Goal: Task Accomplishment & Management: Complete application form

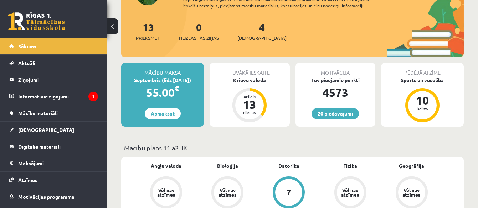
scroll to position [134, 0]
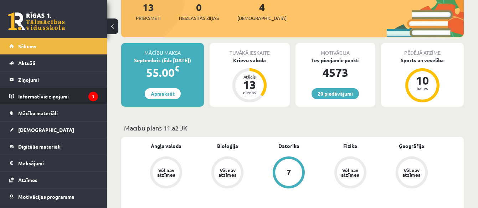
click at [80, 94] on legend "Informatīvie ziņojumi 1" at bounding box center [58, 96] width 80 height 16
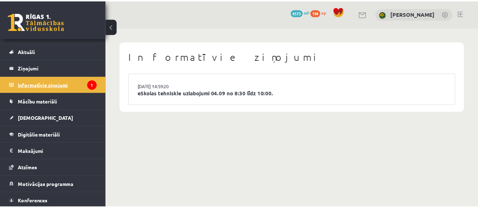
scroll to position [30, 0]
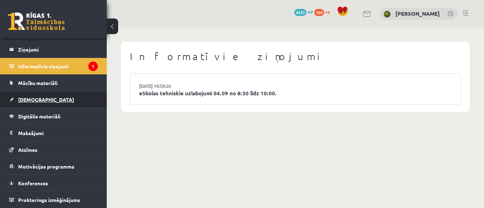
click at [32, 96] on link "[DEMOGRAPHIC_DATA]" at bounding box center [53, 100] width 89 height 16
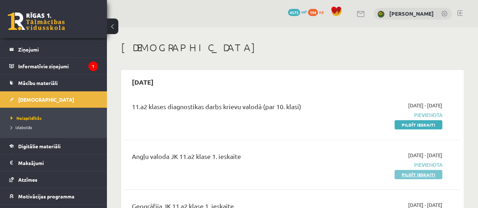
click at [436, 175] on link "Pildīt ieskaiti" at bounding box center [418, 174] width 48 height 9
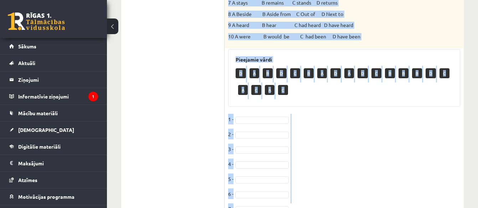
scroll to position [402, 0]
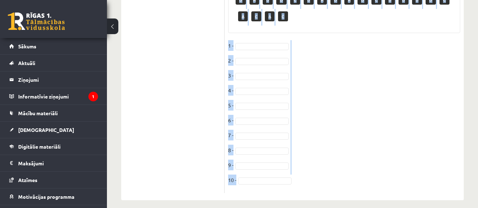
drag, startPoint x: 228, startPoint y: 8, endPoint x: 311, endPoint y: 180, distance: 191.0
copy div "Loremi dol sitamet consec. A elits doeius tempor Incidi, utl etdol ma aliquaen …"
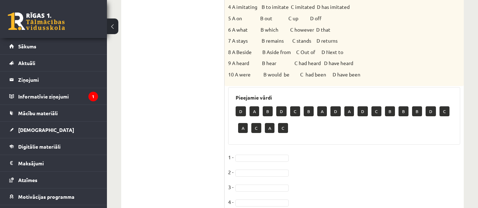
scroll to position [313, 0]
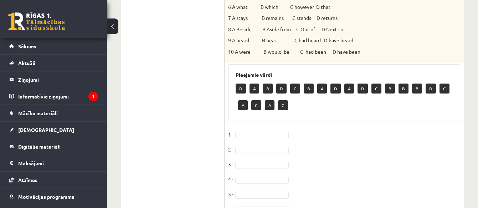
click at [240, 84] on p "D" at bounding box center [240, 89] width 10 height 10
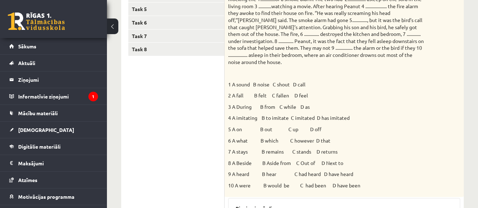
scroll to position [180, 0]
click at [237, 81] on p "1 A sound B noise C shout D call" at bounding box center [326, 84] width 196 height 7
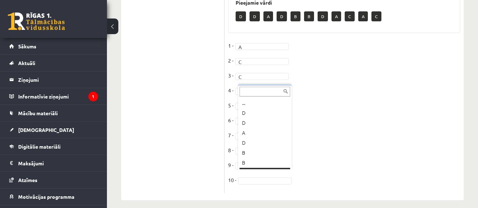
scroll to position [9, 0]
click at [290, 166] on div "... D D A D B B D A C A C" at bounding box center [264, 128] width 53 height 86
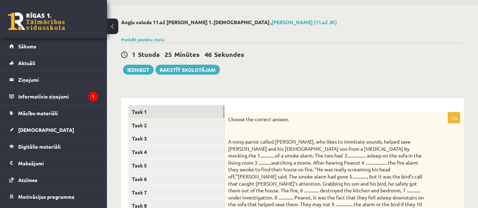
scroll to position [0, 0]
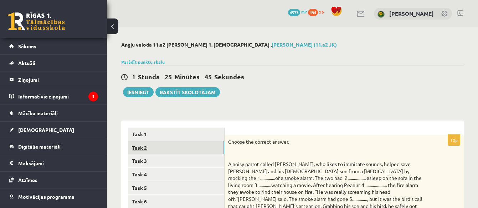
click at [146, 148] on link "Task 2" at bounding box center [176, 147] width 96 height 13
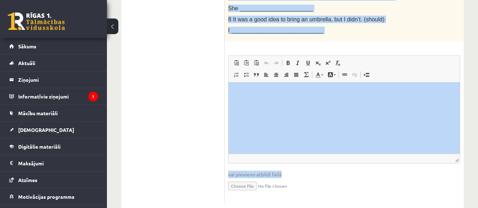
scroll to position [326, 0]
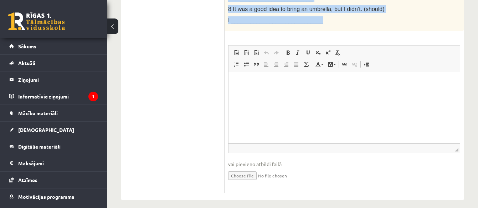
drag, startPoint x: 228, startPoint y: 96, endPoint x: 317, endPoint y: 21, distance: 116.1
copy div "Rewrite the second sentence so that it has a similar meaning to the first sente…"
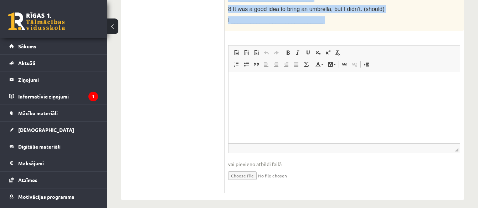
drag, startPoint x: 228, startPoint y: 38, endPoint x: 313, endPoint y: 29, distance: 85.6
click at [313, 29] on div "8p Rewrite the second sentence so that it has a similar meaning to the first se…" at bounding box center [343, 1] width 239 height 384
copy div "Rewrite the second sentence so that it has a similar meaning to the first sente…"
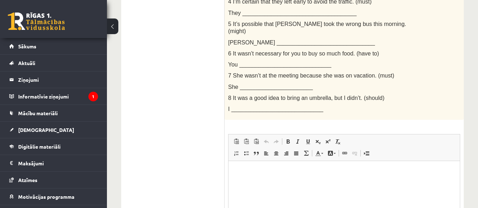
scroll to position [281, 0]
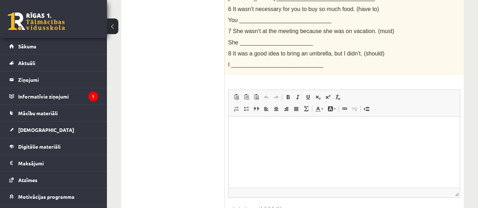
click at [256, 130] on p "Editor, wiswyg-editor-user-answer-47363894796300" at bounding box center [343, 127] width 217 height 7
click at [257, 126] on span "Paste" at bounding box center [262, 127] width 22 height 10
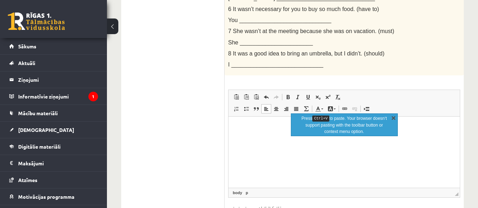
click at [395, 120] on link "X" at bounding box center [393, 117] width 7 height 7
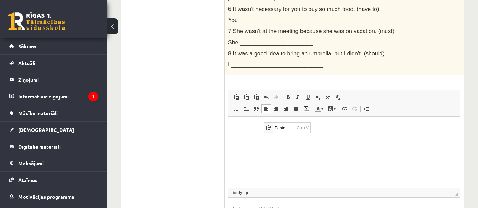
click at [304, 139] on html at bounding box center [343, 128] width 231 height 22
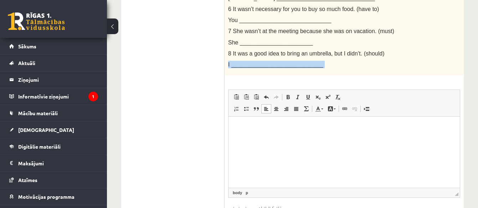
click at [339, 61] on p "I _____________________________" at bounding box center [326, 64] width 196 height 7
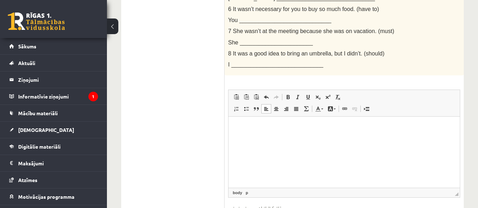
click at [177, 80] on ul "Task 1 Task 2 Task 3 Task 4 Task 5 Task 6 Task 7 Task 8" at bounding box center [176, 42] width 96 height 391
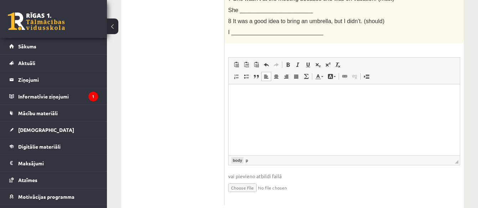
scroll to position [326, 0]
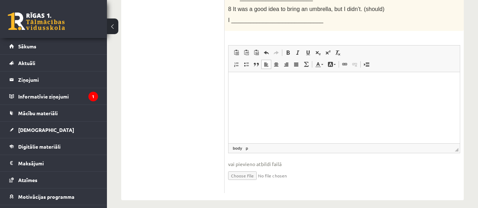
click at [239, 74] on html at bounding box center [343, 83] width 231 height 22
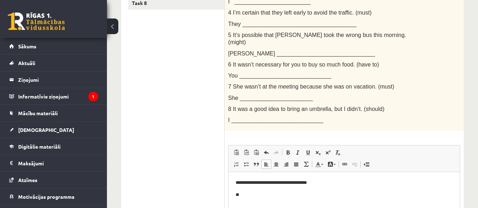
scroll to position [281, 0]
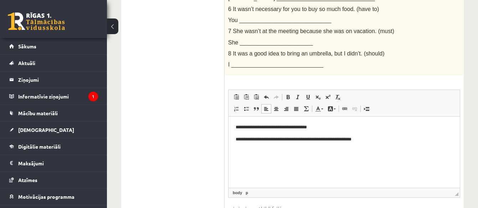
click at [357, 139] on p "**********" at bounding box center [343, 139] width 217 height 7
click at [375, 141] on p "**********" at bounding box center [343, 139] width 217 height 7
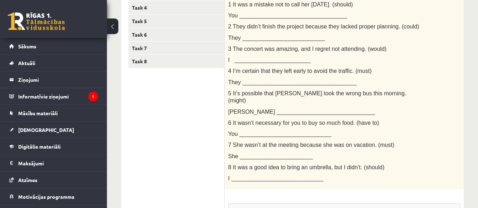
scroll to position [103, 0]
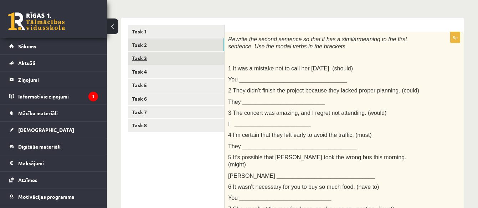
click at [129, 60] on link "Task 3" at bounding box center [176, 58] width 96 height 13
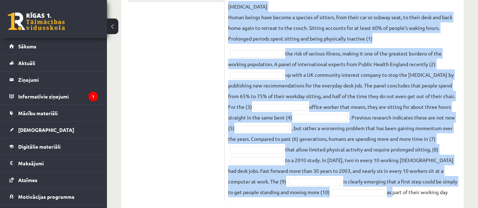
scroll to position [248, 0]
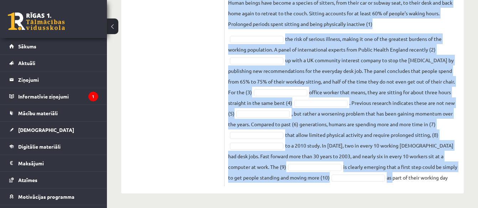
drag, startPoint x: 228, startPoint y: 26, endPoint x: 423, endPoint y: 174, distance: 244.9
click at [423, 174] on div "10p Fill each of the numbered gaps in the following passage with the most appro…" at bounding box center [343, 36] width 239 height 299
copy div "Fill each of the numbered gaps in the following passage with the most appropria…"
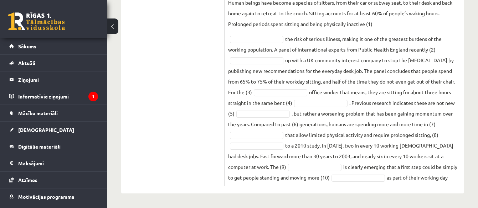
click at [175, 97] on ul "Task 1 Task 2 Task 3 Task 4 Task 5 Task 6 Task 7 Task 8" at bounding box center [176, 33] width 96 height 306
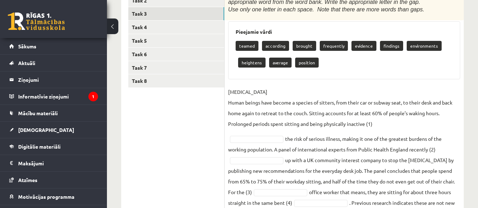
scroll to position [159, 0]
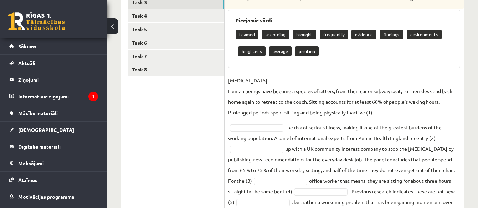
click at [388, 111] on p "SEDENTARY LIFESTYLE Human beings have become a species of sitters, from their c…" at bounding box center [344, 96] width 232 height 43
click at [255, 51] on p "heightens" at bounding box center [251, 51] width 27 height 10
drag, startPoint x: 255, startPoint y: 51, endPoint x: 274, endPoint y: 62, distance: 21.9
click at [274, 62] on div "Pieejamie vārdi teamed according brought frequently evidence findings environme…" at bounding box center [344, 39] width 232 height 58
click at [252, 52] on p "heightens" at bounding box center [251, 51] width 27 height 10
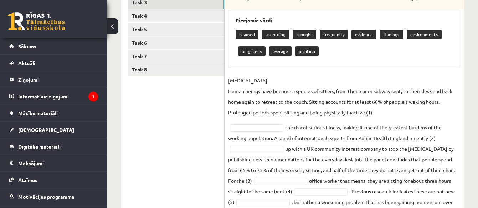
click at [252, 52] on p "heightens" at bounding box center [251, 51] width 27 height 10
click at [392, 115] on p "SEDENTARY LIFESTYLE Human beings have become a species of sitters, from their c…" at bounding box center [344, 96] width 232 height 43
click at [365, 113] on p "SEDENTARY LIFESTYLE Human beings have become a species of sitters, from their c…" at bounding box center [344, 96] width 232 height 43
click at [368, 113] on p "SEDENTARY LIFESTYLE Human beings have become a species of sitters, from their c…" at bounding box center [344, 96] width 232 height 43
click at [369, 111] on p "SEDENTARY LIFESTYLE Human beings have become a species of sitters, from their c…" at bounding box center [344, 96] width 232 height 43
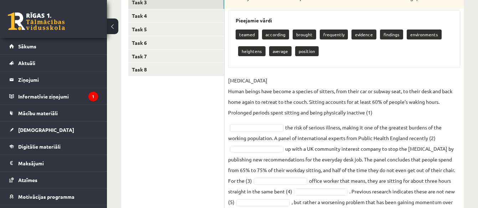
click at [374, 113] on p "SEDENTARY LIFESTYLE Human beings have become a species of sitters, from their c…" at bounding box center [344, 96] width 232 height 43
click at [246, 50] on p "heightens" at bounding box center [251, 51] width 27 height 10
click at [412, 117] on p "SEDENTARY LIFESTYLE Human beings have become a species of sitters, from their c…" at bounding box center [344, 96] width 232 height 43
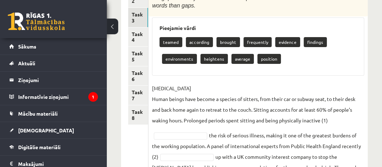
drag, startPoint x: 469, startPoint y: 0, endPoint x: 217, endPoint y: 85, distance: 265.7
click at [217, 85] on p "SEDENTARY LIFESTYLE Human beings have become a species of sitters, from their c…" at bounding box center [258, 104] width 212 height 43
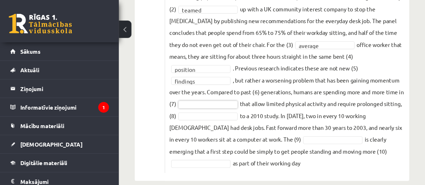
scroll to position [290, 0]
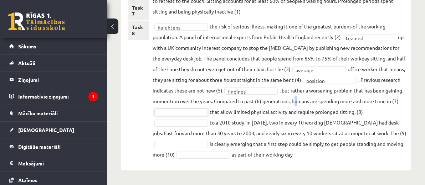
drag, startPoint x: 362, startPoint y: 1, endPoint x: 232, endPoint y: 112, distance: 171.0
click at [232, 112] on fieldset "SEDENTARY LIFESTYLE Human beings have become a species of sitters, from their c…" at bounding box center [279, 67] width 254 height 186
click at [402, 108] on fieldset "SEDENTARY LIFESTYLE Human beings have become a species of sitters, from their c…" at bounding box center [279, 67] width 254 height 186
click at [360, 119] on fieldset "SEDENTARY LIFESTYLE Human beings have become a species of sitters, from their c…" at bounding box center [279, 67] width 254 height 186
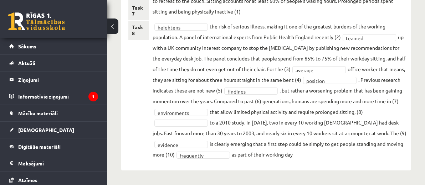
click at [362, 122] on fieldset "SEDENTARY LIFESTYLE Human beings have become a species of sitters, from their c…" at bounding box center [279, 67] width 254 height 186
click at [387, 122] on fieldset "SEDENTARY LIFESTYLE Human beings have become a species of sitters, from their c…" at bounding box center [279, 67] width 254 height 186
click at [373, 127] on fieldset "SEDENTARY LIFESTYLE Human beings have become a species of sitters, from their c…" at bounding box center [279, 67] width 254 height 186
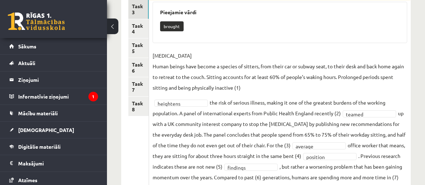
scroll to position [128, 0]
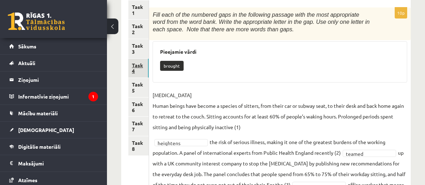
click at [134, 59] on link "Task 4" at bounding box center [138, 68] width 20 height 19
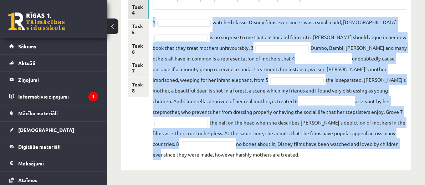
scroll to position [239, 0]
drag, startPoint x: 227, startPoint y: 53, endPoint x: 351, endPoint y: 178, distance: 176.0
click at [351, 178] on div "Angļu valoda 11.a2 JK klase 1. ieskaite , Krists Ozols (11.a2 JK) Parādīt punkt…" at bounding box center [266, 13] width 318 height 343
copy div "Fill each of the numbered gaps in the following passage. Pieejamie vārdi what w…"
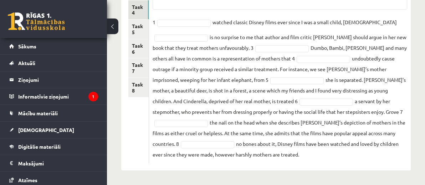
click at [149, 72] on ul "Task 1 Task 2 Task 3 Task 4 Task 5 Task 6 Task 7 Task 8" at bounding box center [138, 53] width 21 height 222
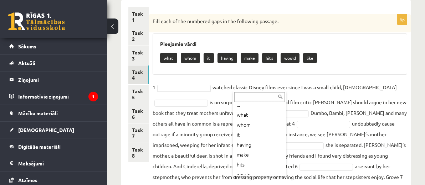
scroll to position [0, 0]
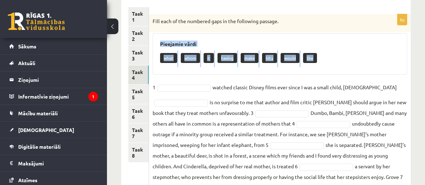
drag, startPoint x: 229, startPoint y: 40, endPoint x: 393, endPoint y: 59, distance: 165.4
click at [393, 59] on div "Pieejamie vārdi what whom it having make hits would like" at bounding box center [279, 53] width 254 height 41
copy div "Pieejamie vārdi what whom it having make hits would like"
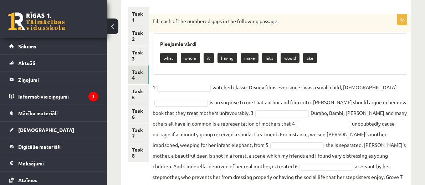
click at [265, 83] on fieldset "1 watched classic Disney films ever since I was a small child, 2 is no surprise…" at bounding box center [279, 153] width 254 height 143
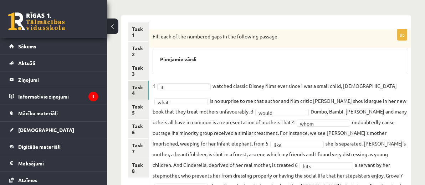
scroll to position [104, 0]
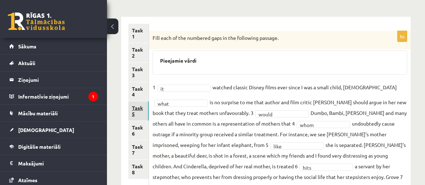
click at [149, 102] on link "Task 5" at bounding box center [138, 111] width 20 height 19
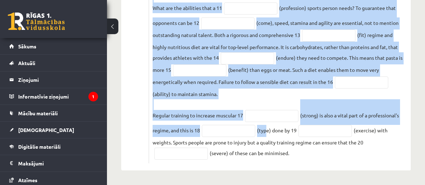
scroll to position [449, 0]
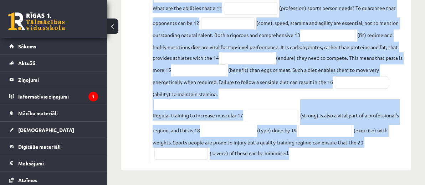
drag, startPoint x: 229, startPoint y: 61, endPoint x: 253, endPoint y: 154, distance: 96.0
copy div "Use the word in brackets to form a word that fits the gap. The economy of the 2…"
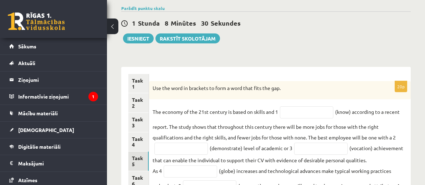
scroll to position [93, 0]
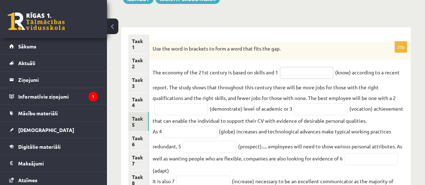
click at [280, 79] on input "text" at bounding box center [306, 73] width 53 height 12
type input "*********"
click at [208, 115] on input "text" at bounding box center [180, 109] width 53 height 12
type input "**********"
click at [294, 115] on input "text" at bounding box center [320, 109] width 53 height 12
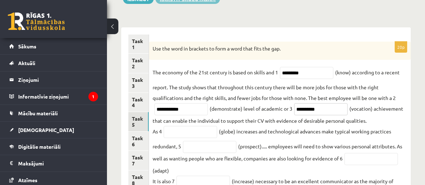
type input "**********"
click at [217, 138] on input "text" at bounding box center [189, 132] width 53 height 12
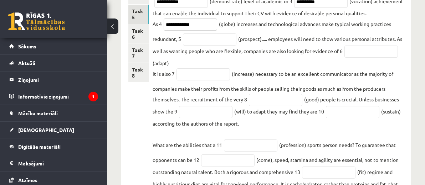
scroll to position [212, 0]
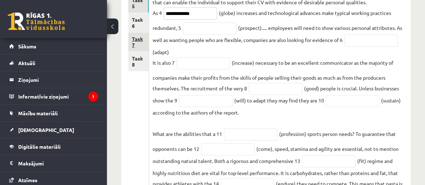
type input "**********"
click at [236, 35] on input "text" at bounding box center [209, 28] width 53 height 12
type input "**********"
click at [344, 47] on input "text" at bounding box center [370, 41] width 53 height 12
type input "**********"
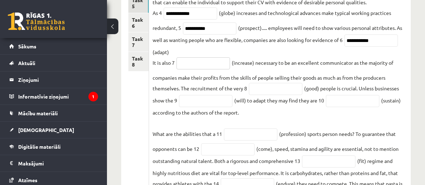
click at [230, 69] on input "text" at bounding box center [202, 63] width 53 height 12
type input "**********"
click at [302, 95] on input "text" at bounding box center [275, 89] width 53 height 12
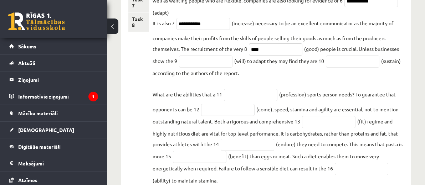
scroll to position [291, 0]
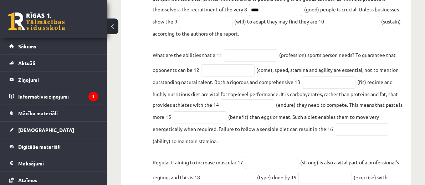
type input "****"
click at [232, 28] on input "text" at bounding box center [205, 22] width 53 height 12
type input "**********"
click at [326, 28] on input "text" at bounding box center [352, 22] width 53 height 12
type input "**********"
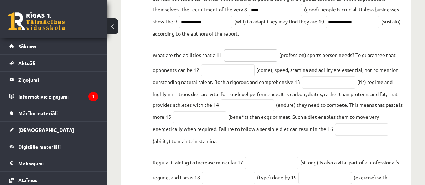
click at [277, 62] on input "text" at bounding box center [250, 56] width 53 height 12
type input "**********"
click at [235, 77] on input "text" at bounding box center [227, 70] width 53 height 12
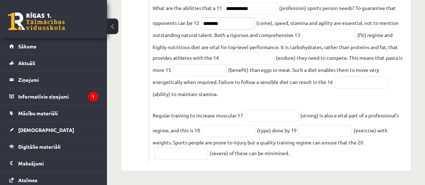
scroll to position [410, 0]
type input "********"
click at [302, 42] on input "text" at bounding box center [328, 36] width 53 height 12
type input "*******"
click at [274, 64] on input "text" at bounding box center [246, 58] width 53 height 12
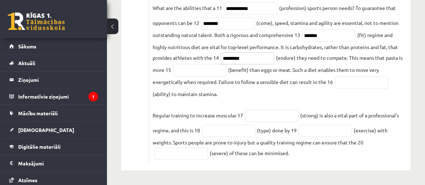
type input "*********"
click at [226, 77] on input "text" at bounding box center [199, 70] width 53 height 12
type input "**********"
click at [334, 89] on input "text" at bounding box center [360, 83] width 53 height 12
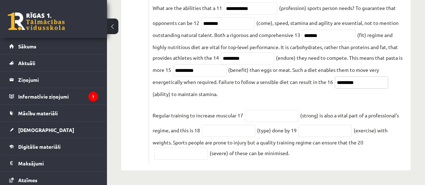
type input "*********"
click at [298, 110] on input "text" at bounding box center [271, 116] width 53 height 12
type input "********"
click at [242, 125] on input "text" at bounding box center [228, 131] width 53 height 12
click at [248, 125] on input "*********" at bounding box center [228, 131] width 53 height 12
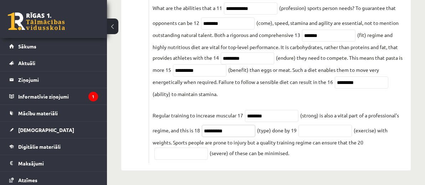
type input "**********"
click at [349, 125] on input "text" at bounding box center [324, 131] width 53 height 12
type input "**********"
click at [208, 148] on input "text" at bounding box center [180, 154] width 53 height 12
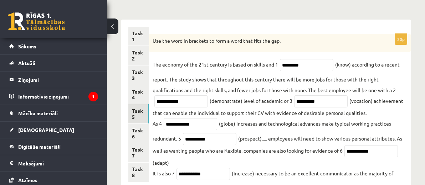
scroll to position [119, 0]
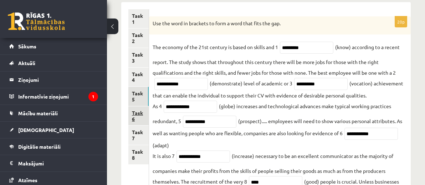
type input "********"
click at [138, 106] on link "Task 6" at bounding box center [138, 115] width 20 height 19
click at [143, 106] on link "Task 6" at bounding box center [138, 115] width 20 height 19
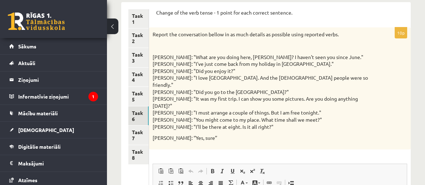
scroll to position [0, 0]
click at [143, 87] on link "Task 5" at bounding box center [138, 96] width 20 height 19
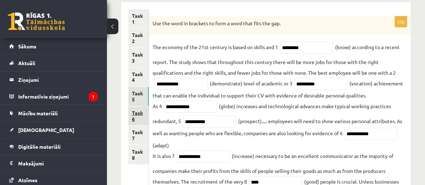
click at [137, 106] on link "Task 6" at bounding box center [138, 115] width 20 height 19
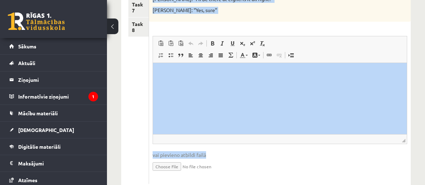
scroll to position [274, 0]
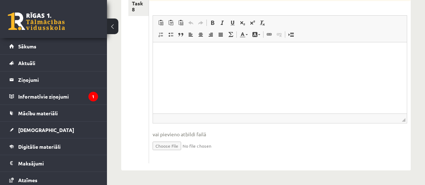
drag, startPoint x: 231, startPoint y: 54, endPoint x: 312, endPoint y: 9, distance: 92.8
click at [312, 9] on form "Change of the verb tense - 1 point for each correct sentence. 10p Report the co…" at bounding box center [279, 12] width 247 height 303
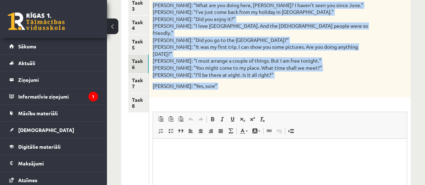
scroll to position [155, 0]
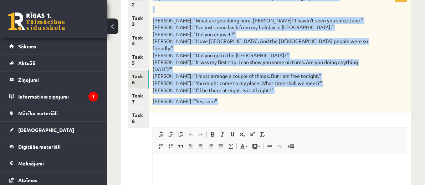
copy form "Change of the verb tense - 1 point for each correct sentence. 10p Report the co…"
click at [144, 89] on link "Task 7" at bounding box center [138, 98] width 20 height 19
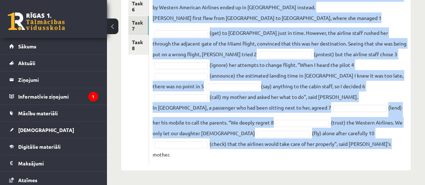
scroll to position [295, 0]
drag, startPoint x: 234, startPoint y: 12, endPoint x: 306, endPoint y: 161, distance: 164.9
click at [306, 161] on div "10p Put the verbs in the brackets into the infinitive or the –ing forms. Pieeja…" at bounding box center [279, 35] width 261 height 257
copy div "Pieejamie vārdi ...ing ...ing to ... to ... ----- to ... ...ing ----- to ... --…"
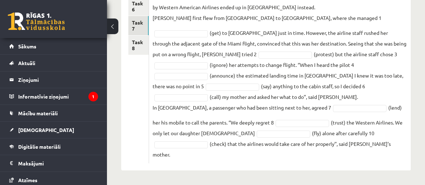
click at [149, 85] on ul "Task 1 Task 2 Task 3 Task 4 Task 5 Task 6 Task 7 Task 8" at bounding box center [138, 32] width 21 height 264
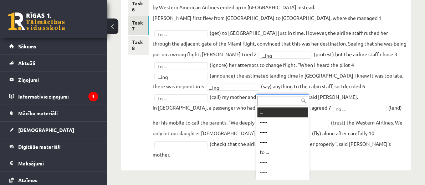
scroll to position [9, 0]
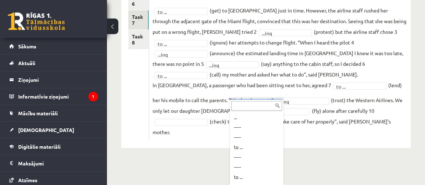
drag, startPoint x: 282, startPoint y: 132, endPoint x: 277, endPoint y: 133, distance: 4.8
click at [280, 132] on div "... ----- ----- to ... ----- ----- to ... ...ing ----- ----- ...ing ...ing to .…" at bounding box center [256, 142] width 53 height 86
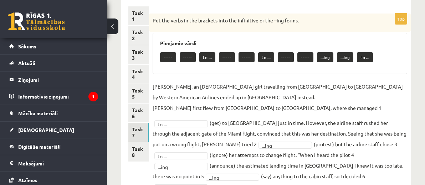
scroll to position [120, 0]
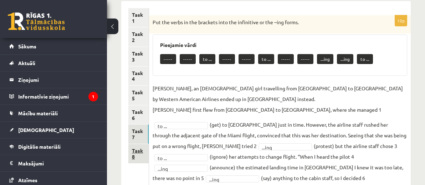
click at [133, 144] on link "Task 8" at bounding box center [138, 153] width 20 height 19
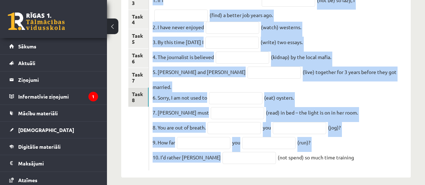
scroll to position [212, 0]
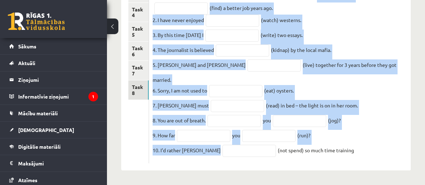
drag, startPoint x: 228, startPoint y: 19, endPoint x: 409, endPoint y: 152, distance: 224.7
click at [409, 152] on div "10p Put the verbs in the bracket in the correct form. Put the verbs in the brac…" at bounding box center [279, 58] width 261 height 212
copy div "Put the verbs in the bracket in the correct form. Put the verbs in the bracket …"
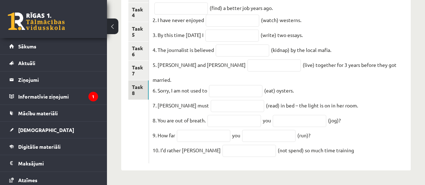
click at [149, 97] on ul "Task 1 Task 2 Task 3 Task 4 Task 5 Task 6 Task 7 Task 8" at bounding box center [138, 53] width 21 height 219
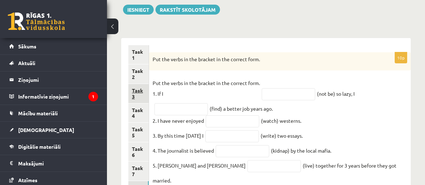
scroll to position [94, 0]
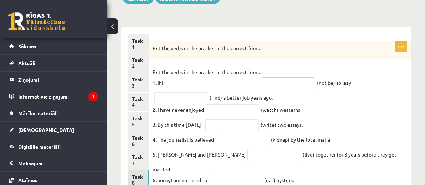
click at [315, 83] on input "text" at bounding box center [287, 83] width 53 height 12
click at [208, 98] on input "text" at bounding box center [180, 98] width 53 height 12
click at [384, 106] on fieldset "Put the verbs in the bracket in the correct form. 1. If I (not be) so lazy, I (…" at bounding box center [279, 158] width 254 height 183
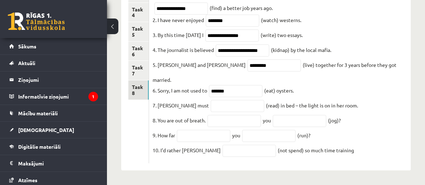
type input "******"
click at [264, 100] on input "text" at bounding box center [236, 106] width 53 height 12
type input "**********"
click at [261, 115] on input "text" at bounding box center [233, 121] width 53 height 12
type input "****"
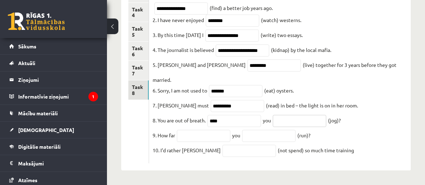
click at [272, 123] on input "text" at bounding box center [298, 121] width 53 height 12
type input "**********"
click at [230, 134] on input "text" at bounding box center [203, 136] width 53 height 12
type input "****"
click at [295, 135] on input "text" at bounding box center [268, 136] width 53 height 12
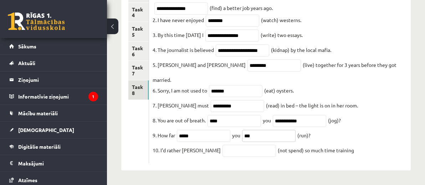
type input "***"
click at [276, 150] on input "text" at bounding box center [248, 151] width 53 height 12
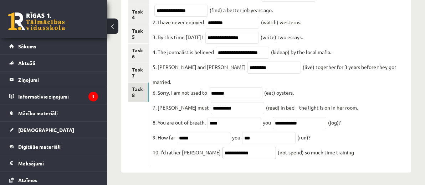
scroll to position [133, 0]
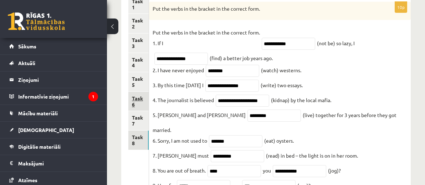
type input "**********"
click at [135, 92] on link "Task 6" at bounding box center [138, 101] width 20 height 19
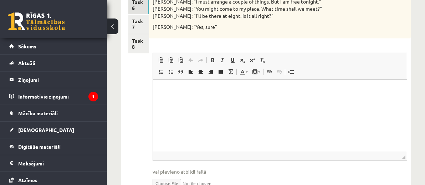
scroll to position [252, 0]
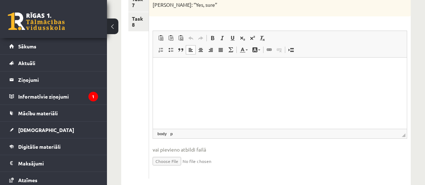
click at [177, 72] on html at bounding box center [280, 68] width 254 height 22
click at [181, 73] on html at bounding box center [280, 68] width 254 height 22
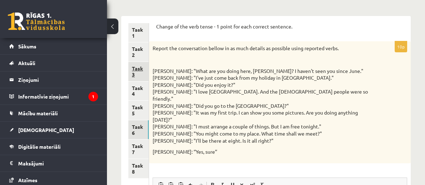
scroll to position [94, 0]
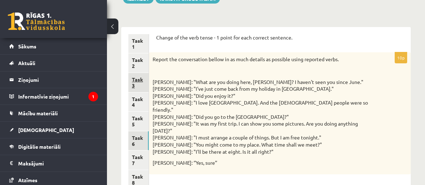
click at [144, 73] on link "Task 3" at bounding box center [138, 82] width 20 height 19
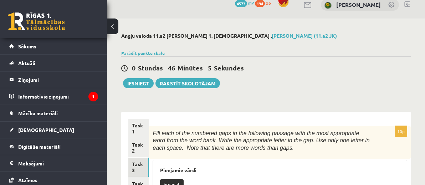
scroll to position [9, 0]
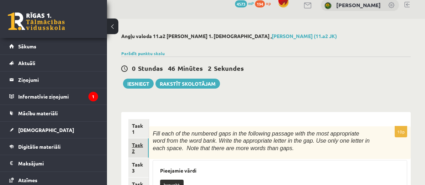
click at [140, 139] on link "Task 2" at bounding box center [138, 148] width 20 height 19
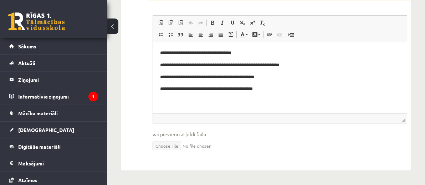
scroll to position [385, 0]
click at [260, 90] on p "**********" at bounding box center [242, 88] width 164 height 7
click at [302, 145] on span "Paste" at bounding box center [303, 144] width 22 height 10
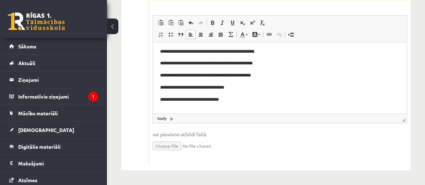
scroll to position [26, 0]
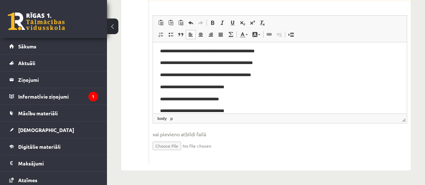
click at [243, 86] on p "**********" at bounding box center [239, 86] width 158 height 7
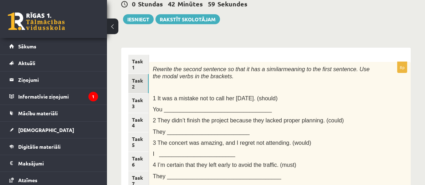
scroll to position [68, 0]
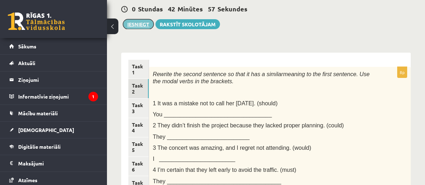
click at [142, 26] on button "Iesniegt" at bounding box center [138, 24] width 31 height 10
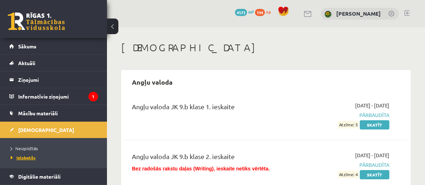
click at [28, 155] on span "Izlabotās" at bounding box center [23, 158] width 25 height 6
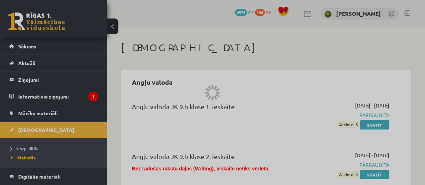
click at [28, 155] on div at bounding box center [212, 92] width 425 height 185
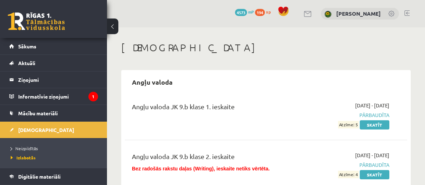
click at [28, 149] on span "Neizpildītās" at bounding box center [24, 149] width 27 height 6
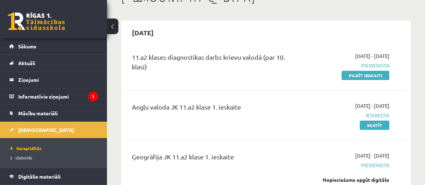
scroll to position [40, 0]
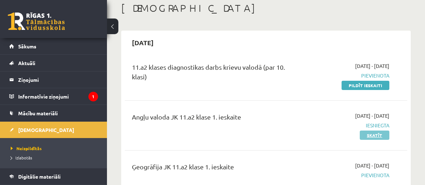
click at [371, 136] on link "Skatīt" at bounding box center [374, 135] width 30 height 9
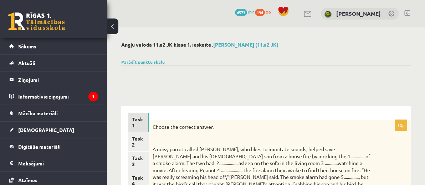
click at [408, 13] on link at bounding box center [406, 13] width 5 height 6
